Goal: Check status: Check status

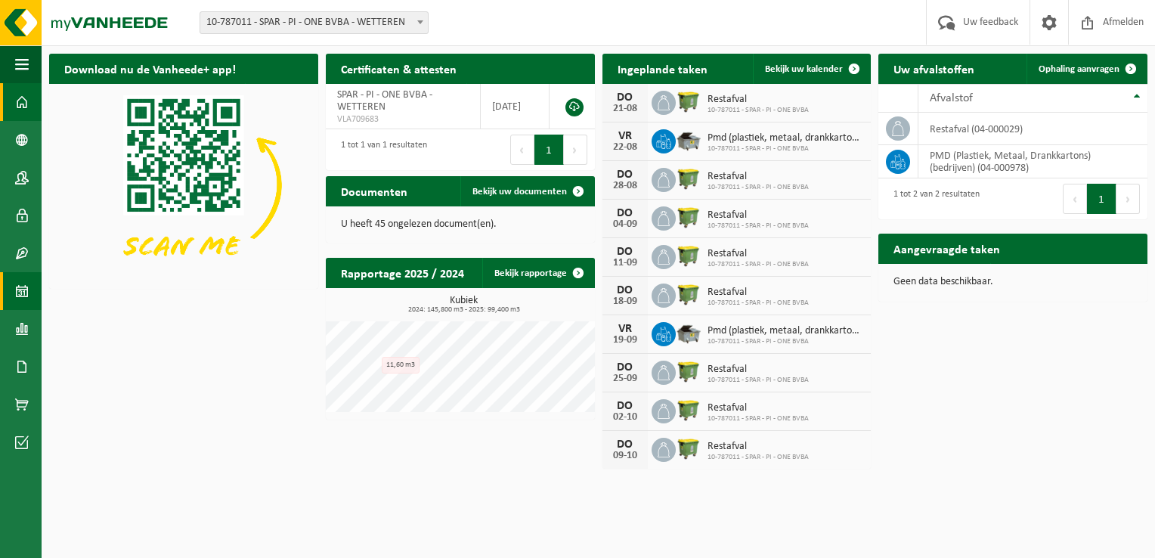
click at [18, 293] on span at bounding box center [22, 291] width 14 height 38
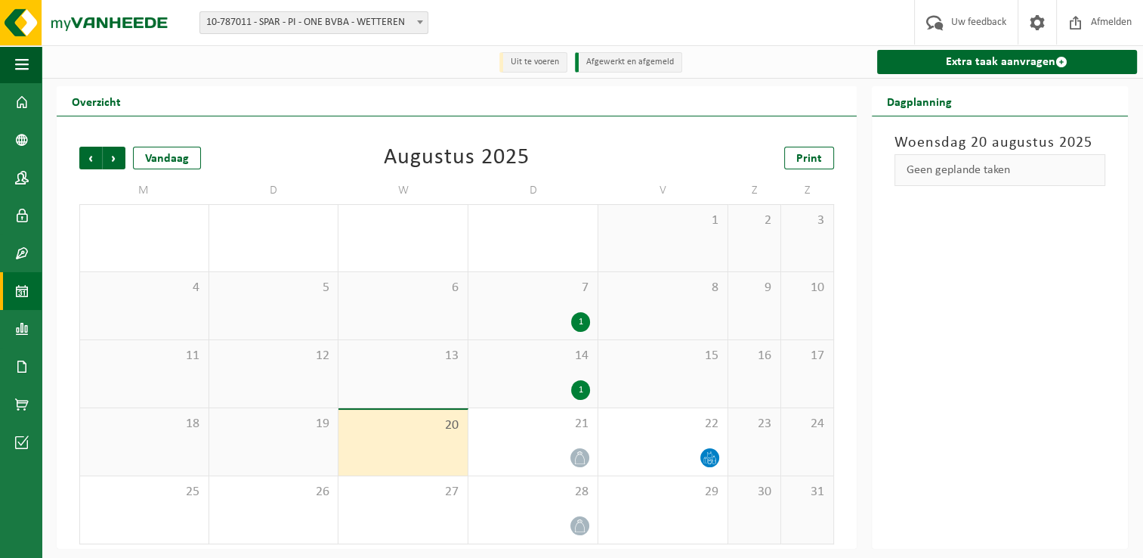
scroll to position [2, 0]
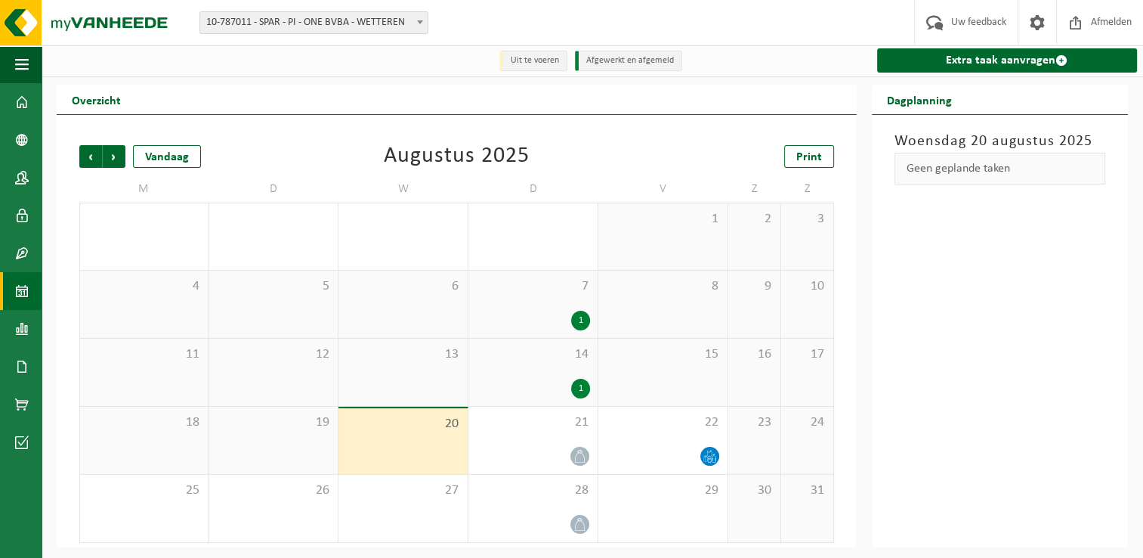
click at [578, 320] on div "1" at bounding box center [580, 321] width 19 height 20
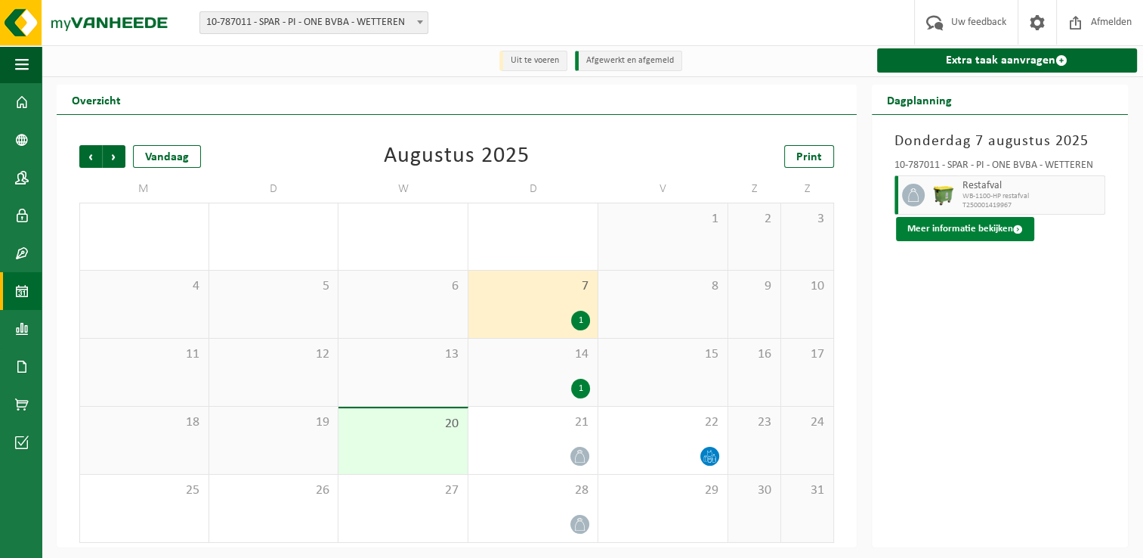
click at [976, 223] on button "Meer informatie bekijken" at bounding box center [965, 229] width 138 height 24
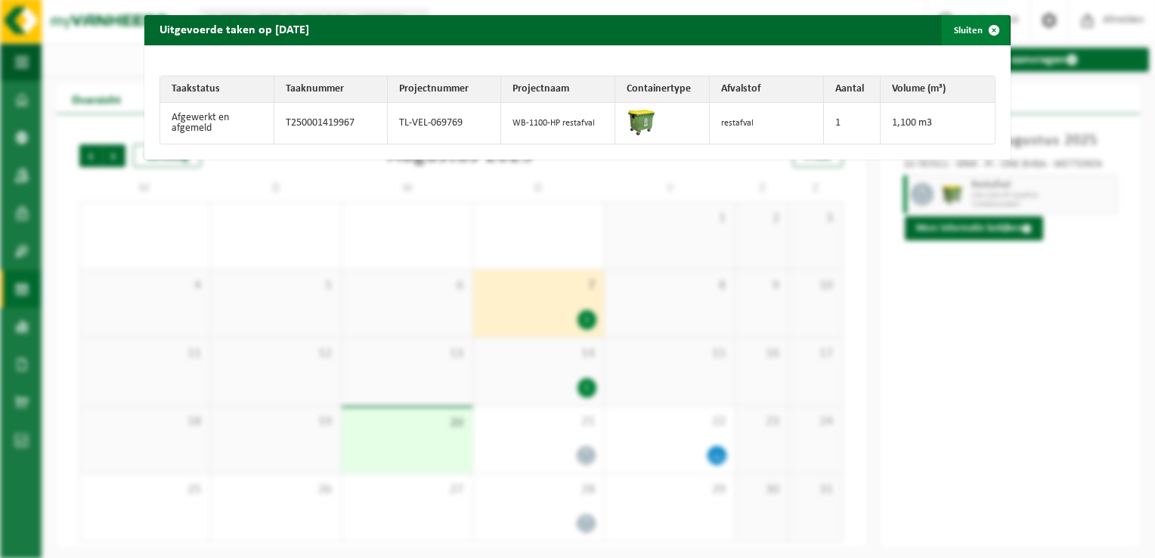
click at [982, 29] on span "button" at bounding box center [994, 30] width 30 height 30
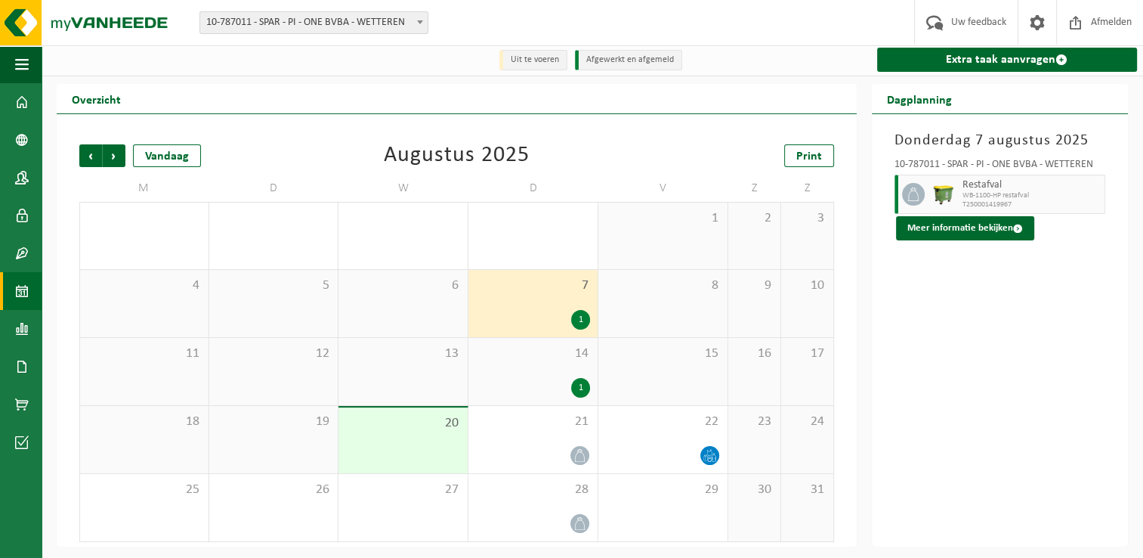
click at [580, 385] on div "1" at bounding box center [580, 388] width 19 height 20
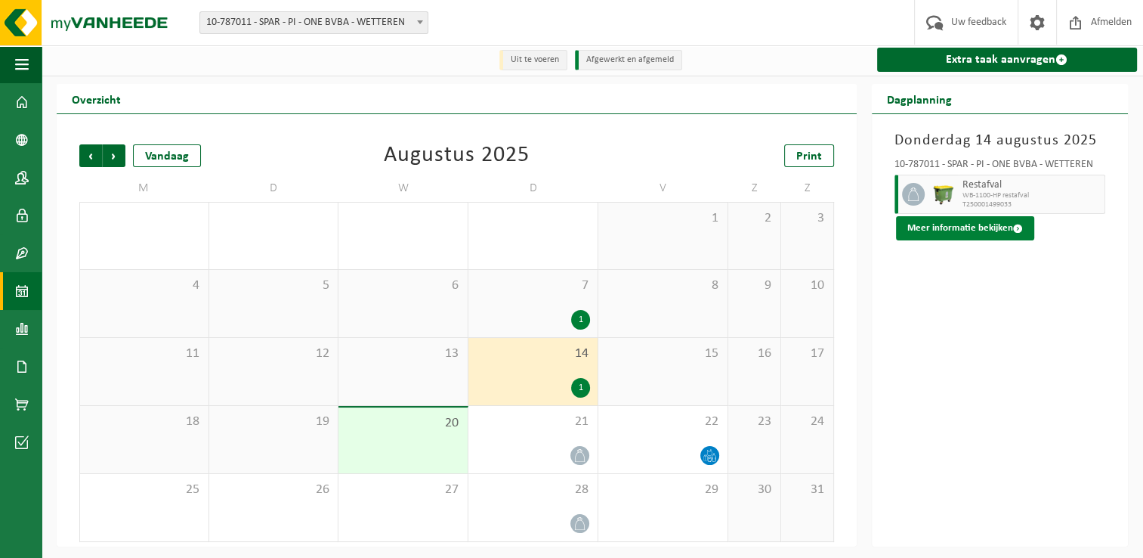
click at [993, 236] on button "Meer informatie bekijken" at bounding box center [965, 228] width 138 height 24
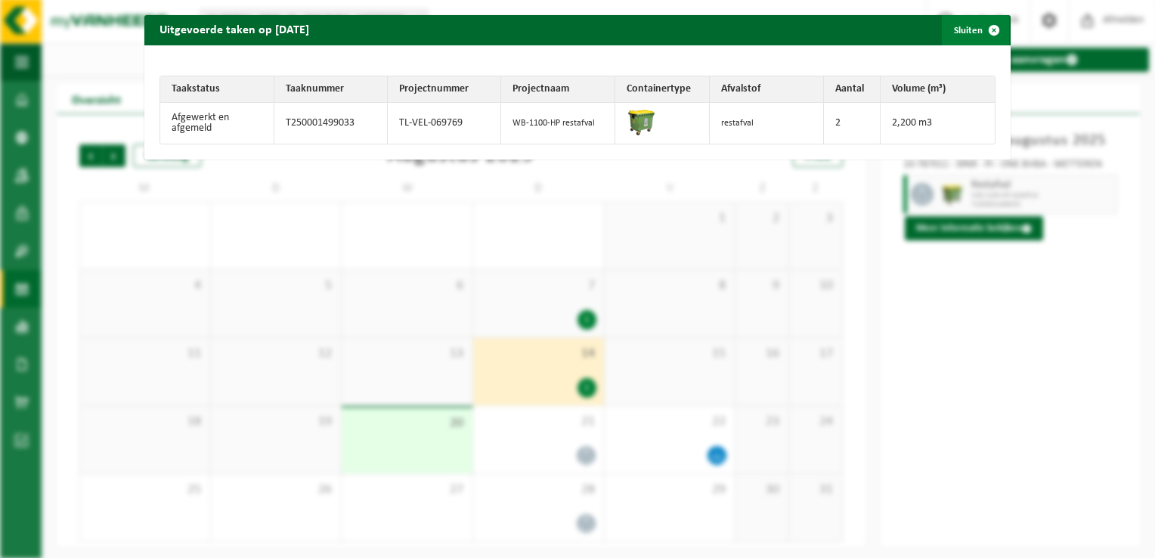
click at [987, 29] on span "button" at bounding box center [994, 30] width 30 height 30
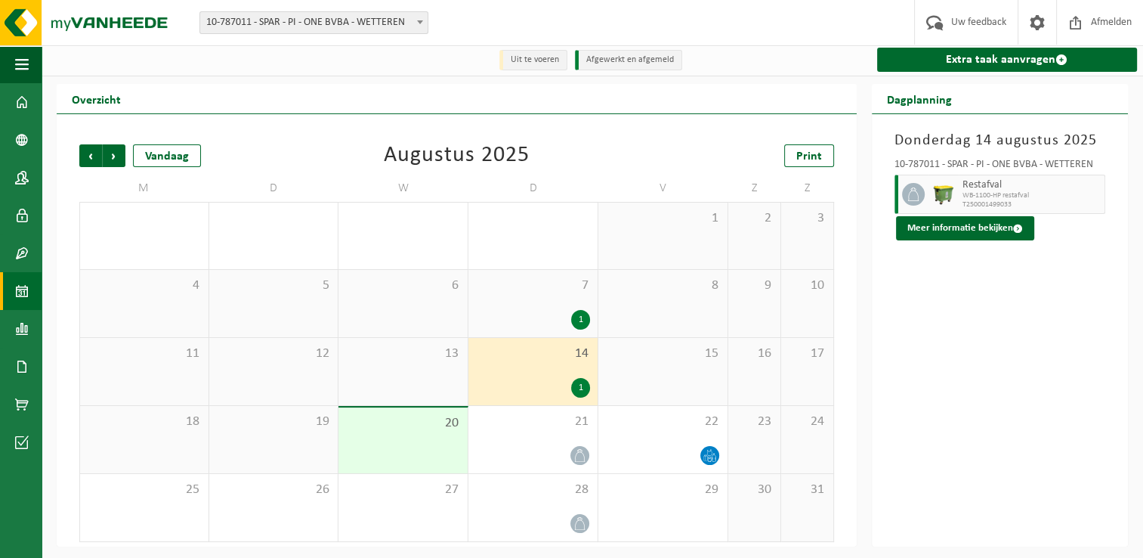
click at [580, 286] on span "7" at bounding box center [533, 285] width 114 height 17
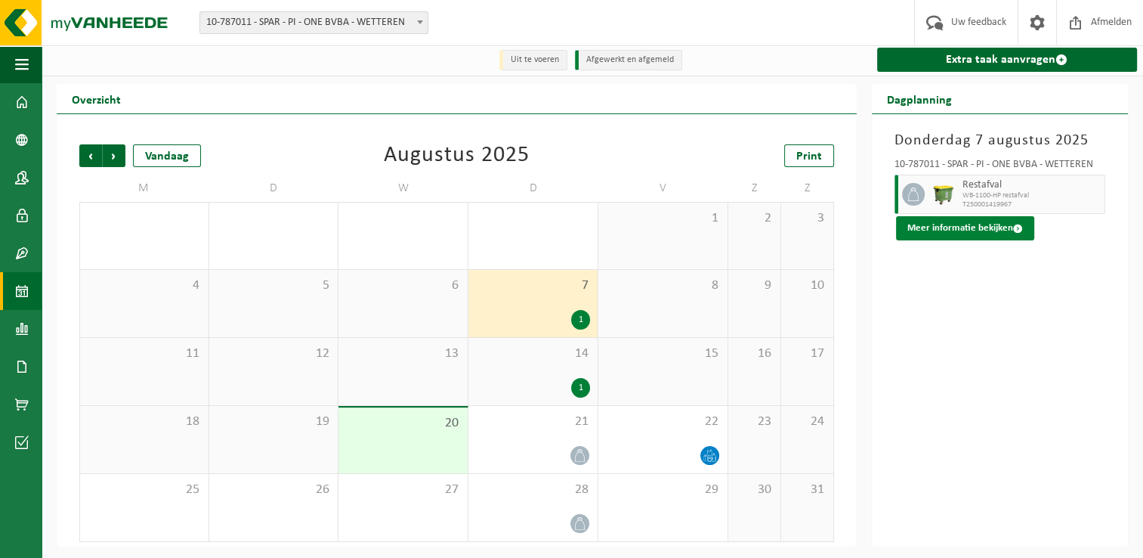
click at [982, 232] on button "Meer informatie bekijken" at bounding box center [965, 228] width 138 height 24
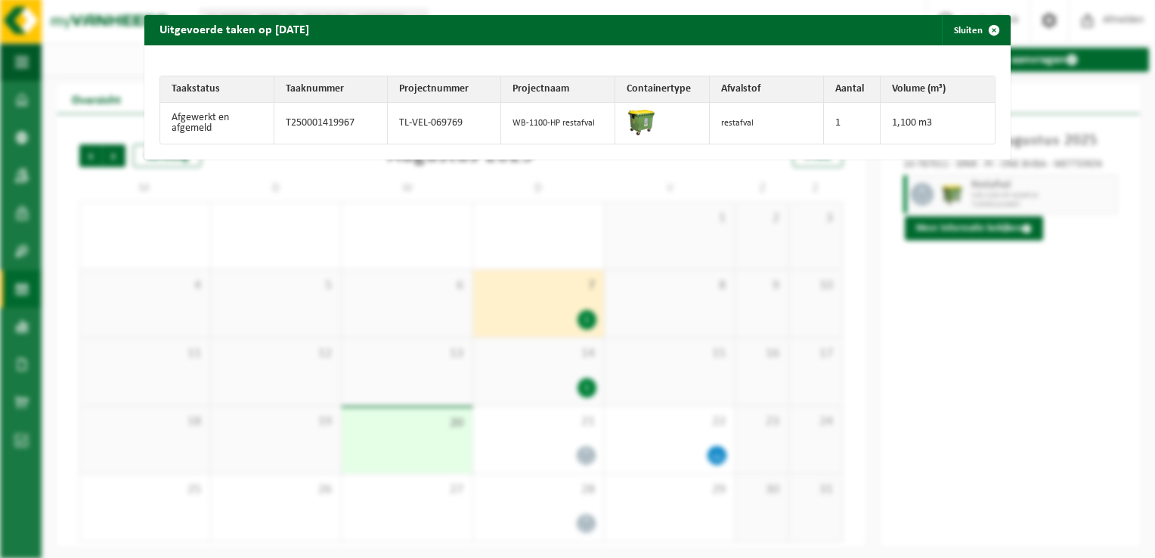
click at [752, 124] on td "restafval" at bounding box center [767, 123] width 114 height 41
click at [986, 32] on span "button" at bounding box center [994, 30] width 30 height 30
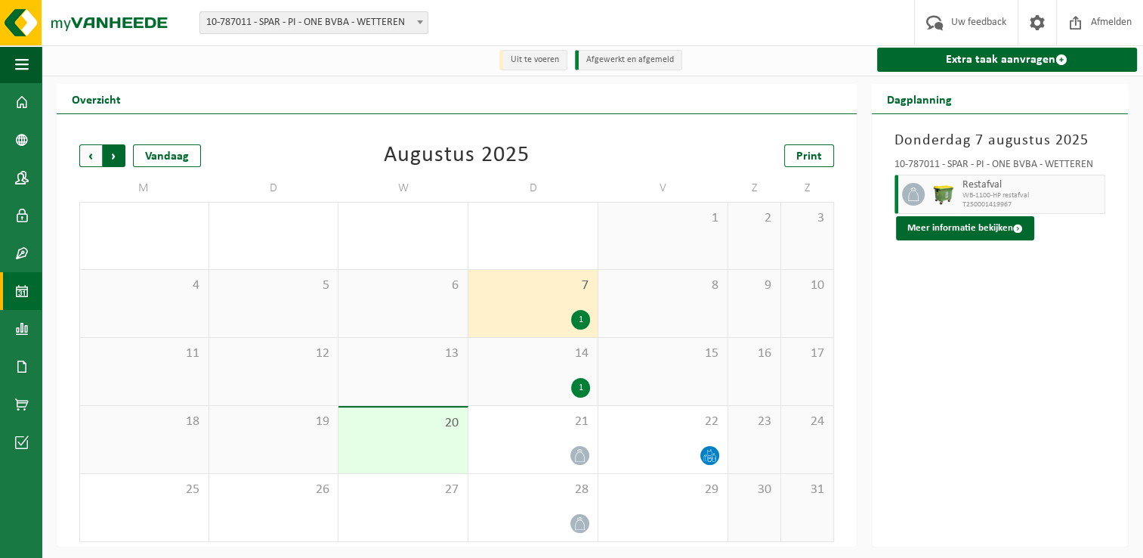
click at [85, 159] on span "Vorige" at bounding box center [90, 155] width 23 height 23
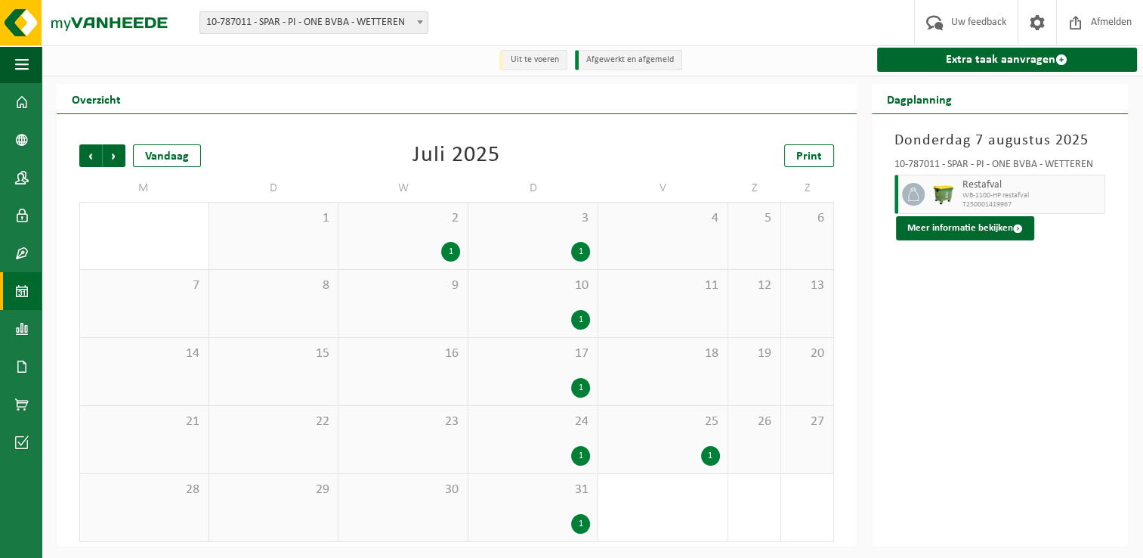
click at [536, 531] on div "1" at bounding box center [533, 524] width 114 height 20
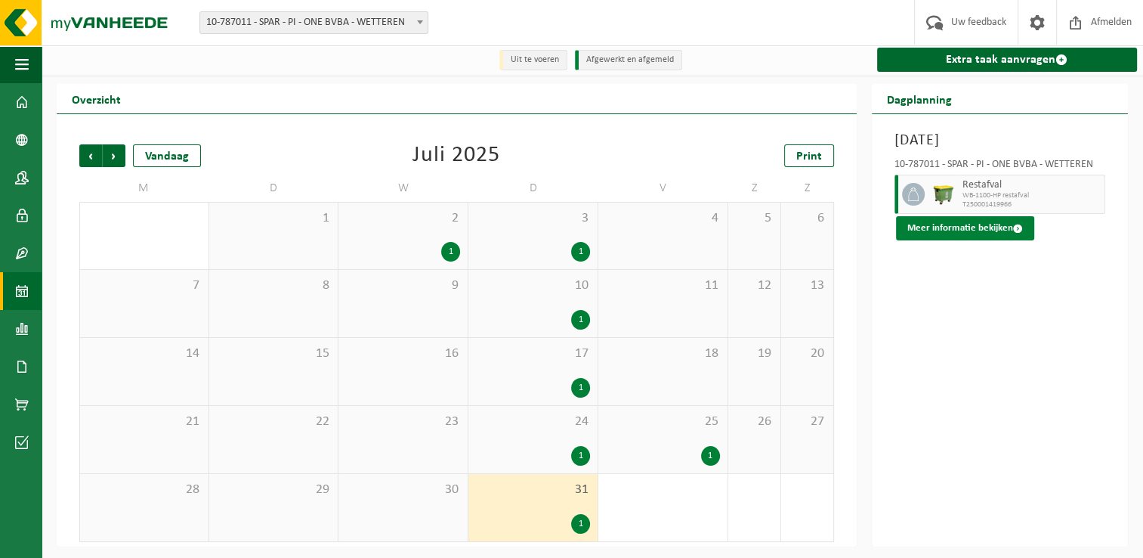
click at [985, 230] on button "Meer informatie bekijken" at bounding box center [965, 228] width 138 height 24
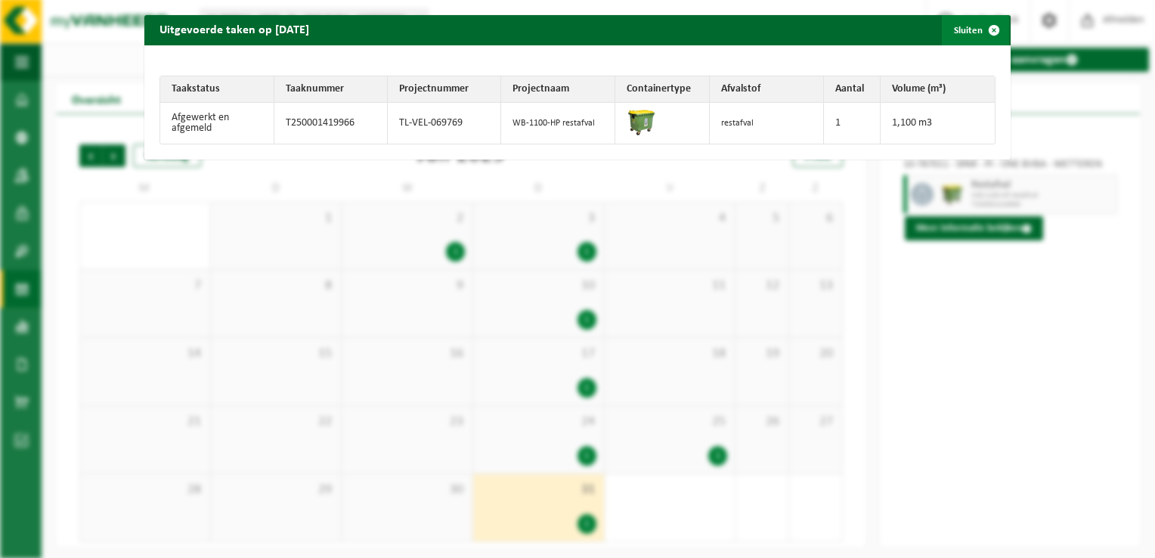
click at [985, 29] on span "button" at bounding box center [994, 30] width 30 height 30
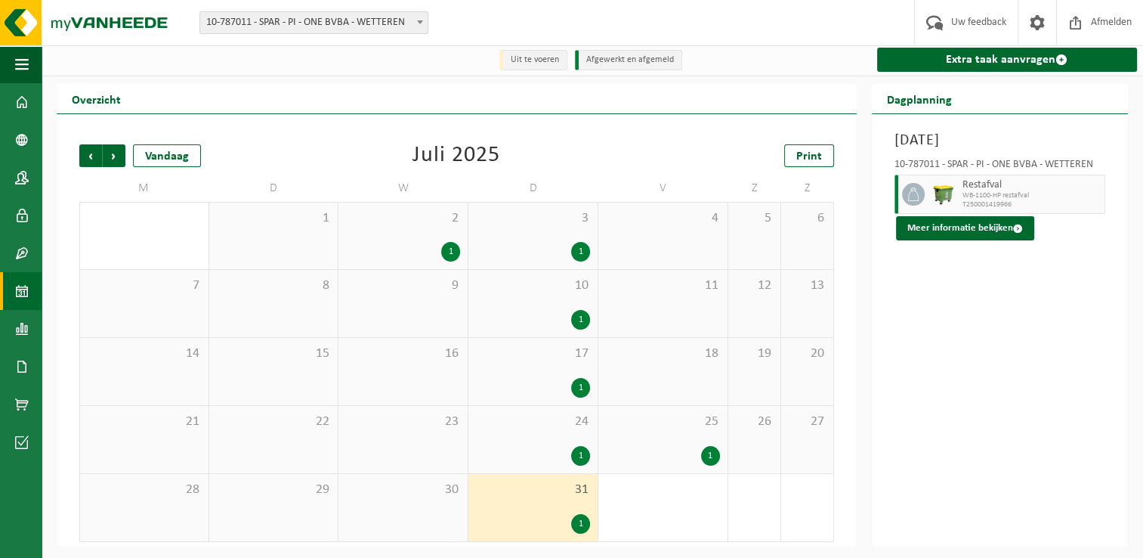
click at [432, 224] on span "2" at bounding box center [403, 218] width 114 height 17
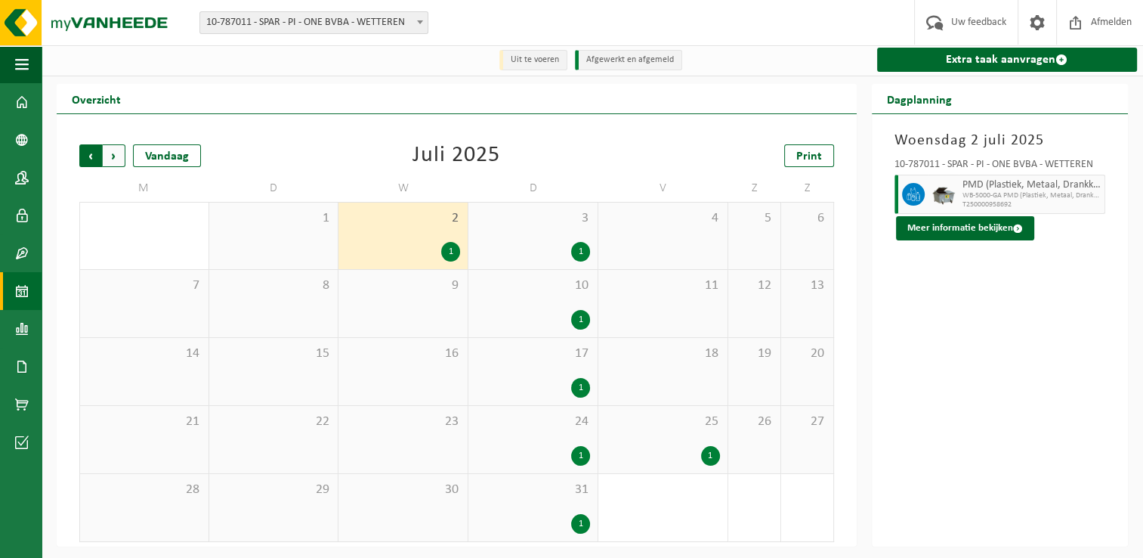
click at [116, 153] on span "Volgende" at bounding box center [114, 155] width 23 height 23
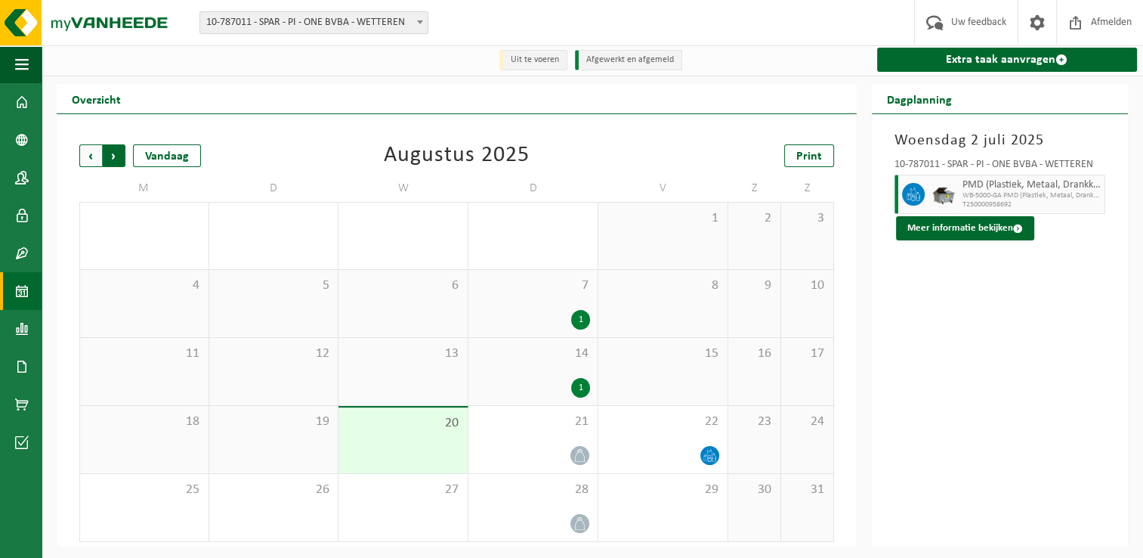
click at [88, 156] on span "Vorige" at bounding box center [90, 155] width 23 height 23
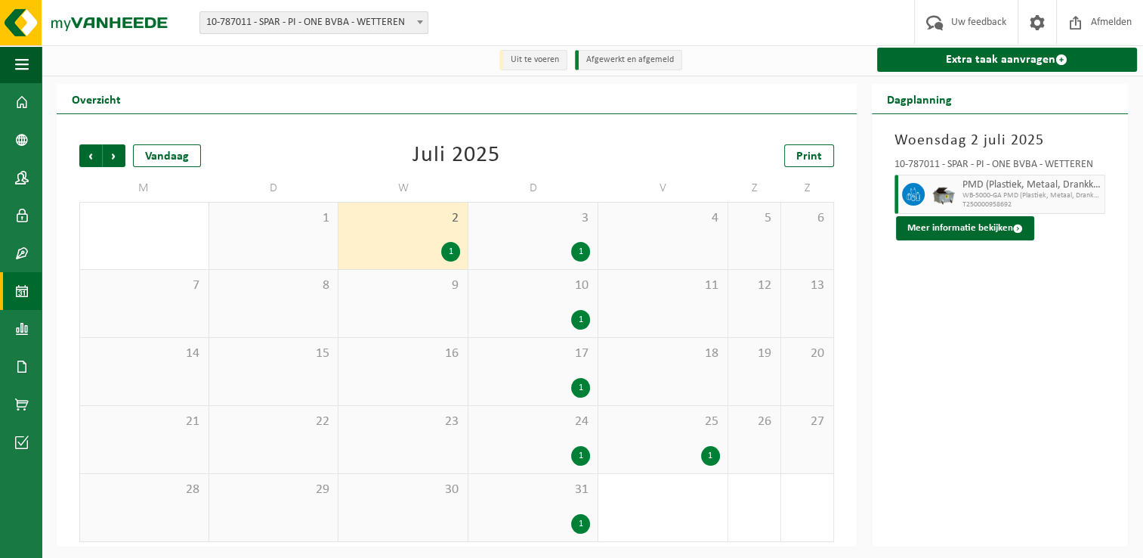
click at [692, 454] on div "1" at bounding box center [663, 456] width 114 height 20
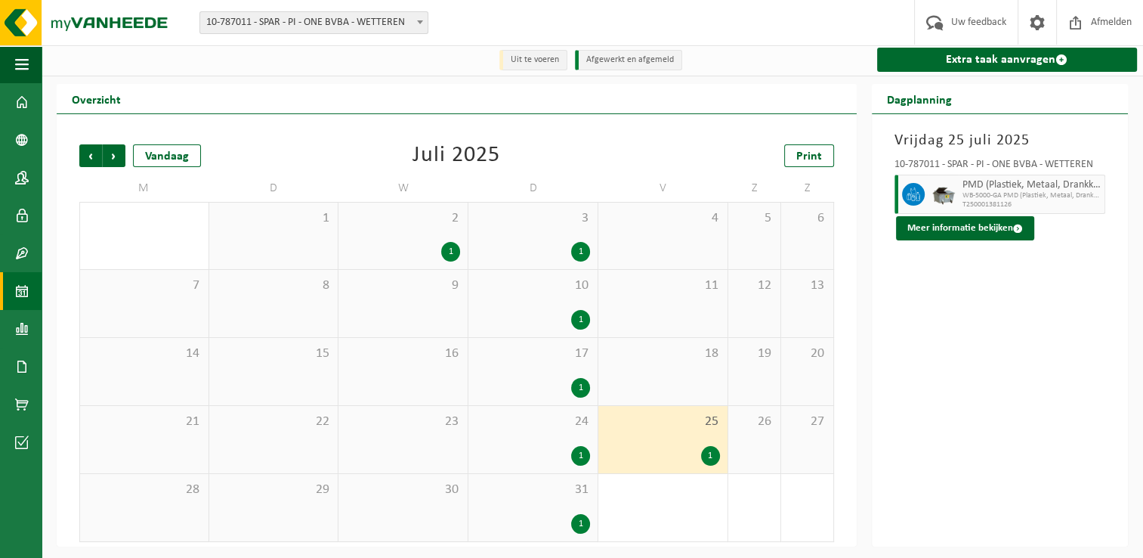
click at [426, 237] on div "2 1" at bounding box center [403, 236] width 129 height 67
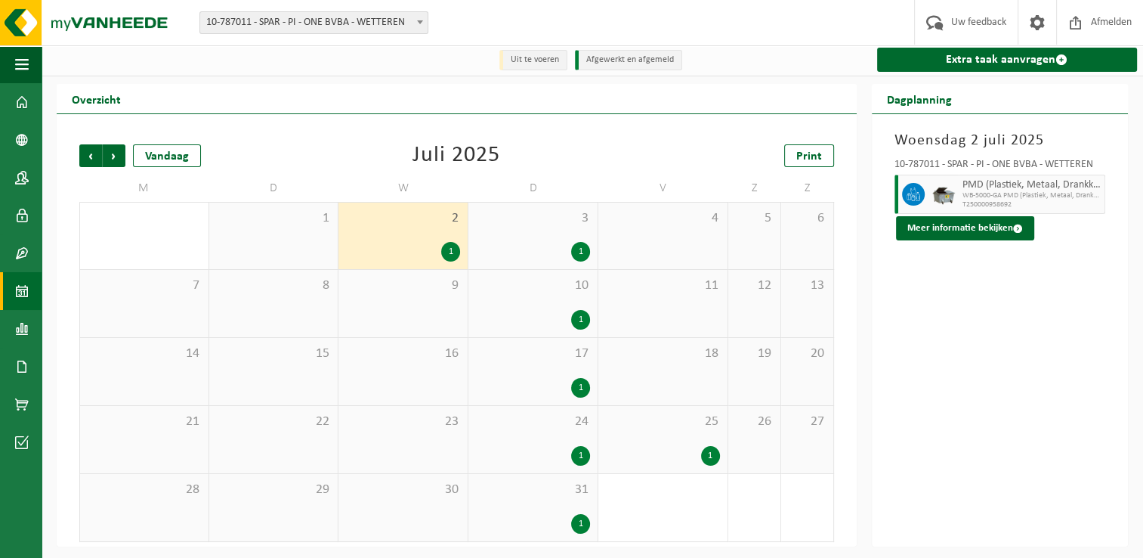
click at [653, 438] on div "25 1" at bounding box center [663, 439] width 129 height 67
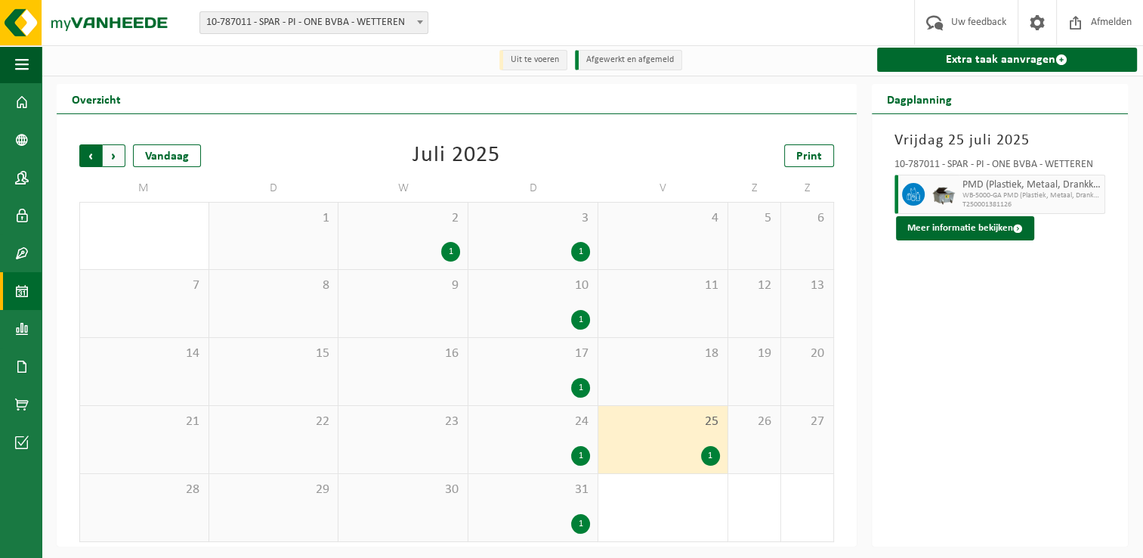
click at [118, 156] on span "Volgende" at bounding box center [114, 155] width 23 height 23
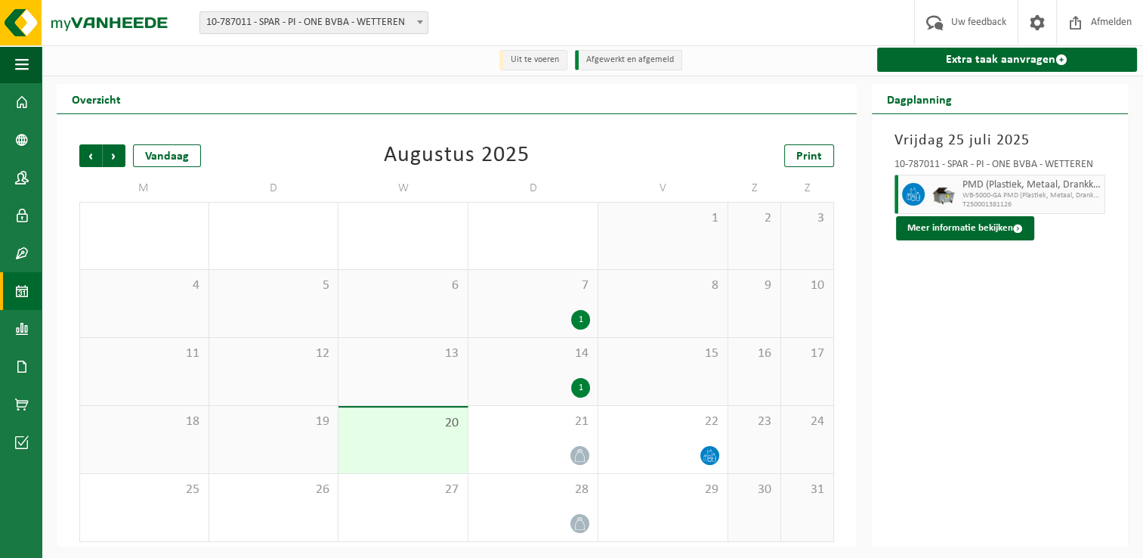
scroll to position [3, 0]
